Goal: Information Seeking & Learning: Learn about a topic

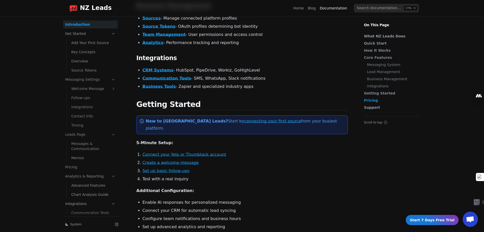
scroll to position [583, 0]
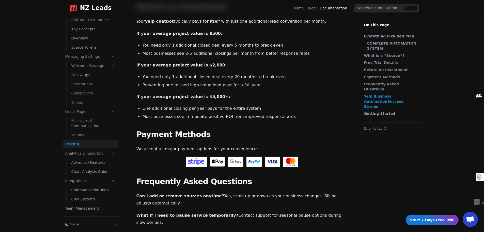
scroll to position [763, 0]
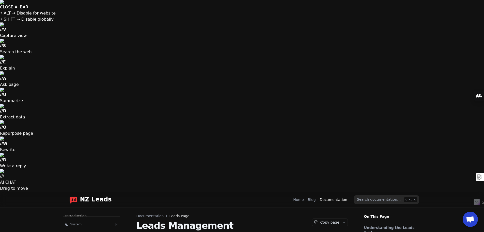
scroll to position [23, 0]
drag, startPoint x: 159, startPoint y: 105, endPoint x: 240, endPoint y: 146, distance: 90.4
